Goal: Task Accomplishment & Management: Use online tool/utility

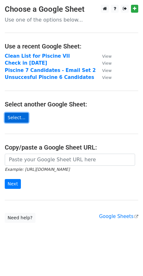
click at [13, 119] on link "Select..." at bounding box center [17, 118] width 24 height 10
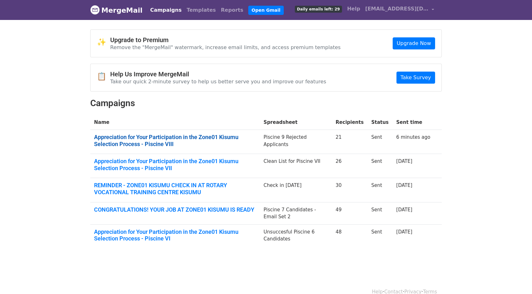
click at [144, 144] on link "Appreciation for Your Participation in the Zone01 Kisumu Selection Process - Pi…" at bounding box center [175, 141] width 162 height 14
